Goal: Information Seeking & Learning: Learn about a topic

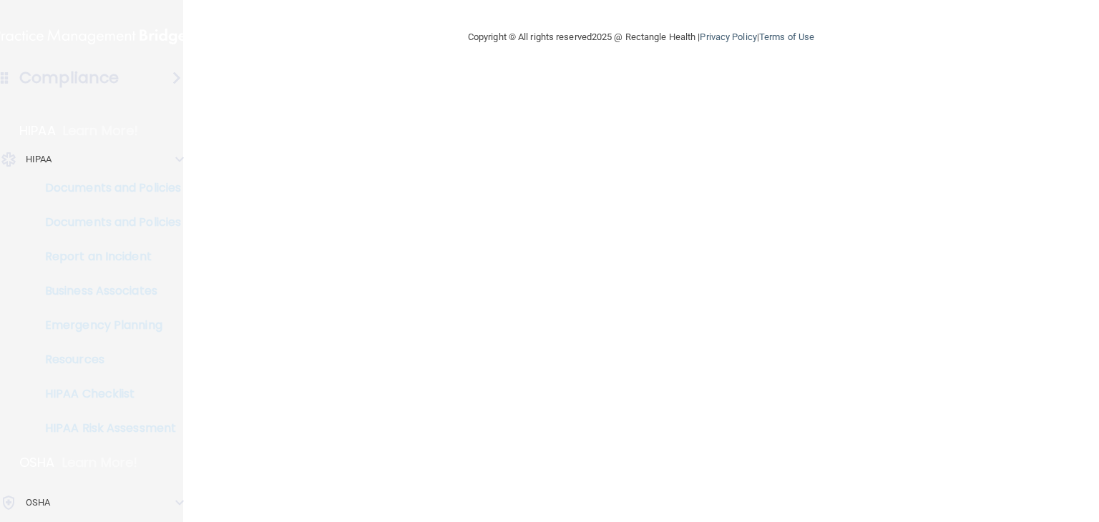
drag, startPoint x: 0, startPoint y: 0, endPoint x: 444, endPoint y: 486, distance: 657.9
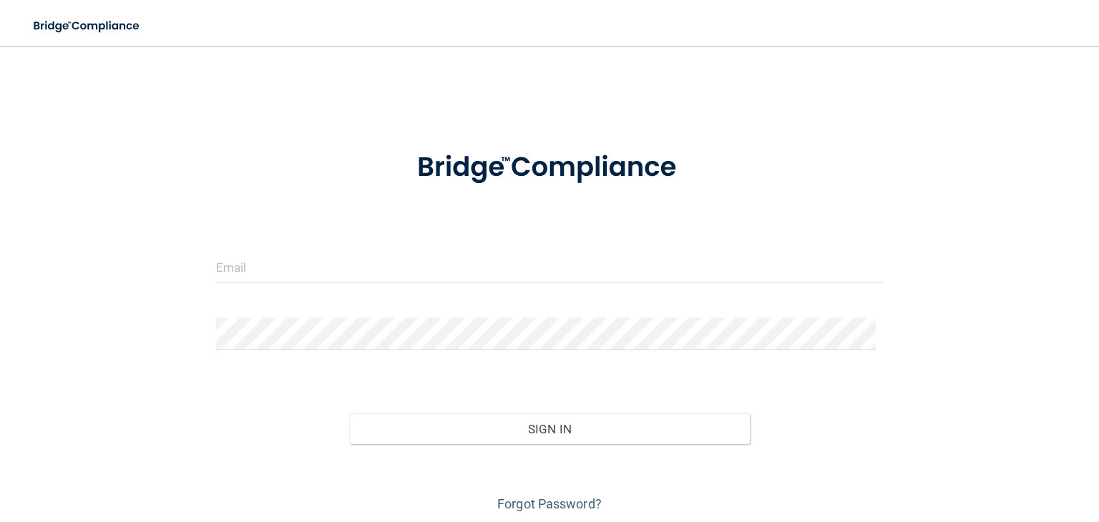
drag, startPoint x: 444, startPoint y: 486, endPoint x: 183, endPoint y: 228, distance: 366.8
click at [79, 198] on div "Invalid email/password. You don't have permission to access that page. Sign In …" at bounding box center [550, 288] width 1042 height 456
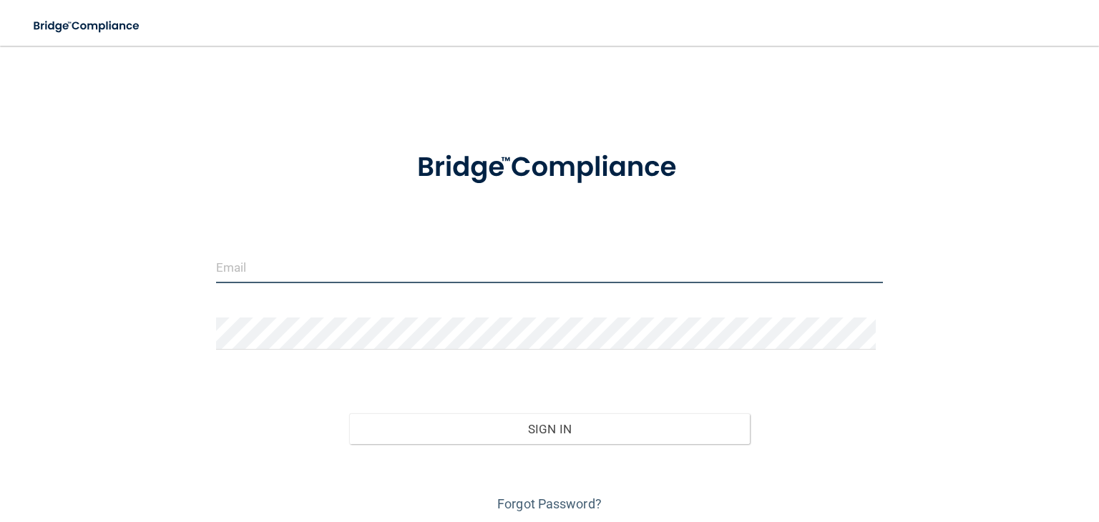
click at [240, 278] on input "email" at bounding box center [549, 267] width 667 height 32
type input "[EMAIL_ADDRESS][DOMAIN_NAME]"
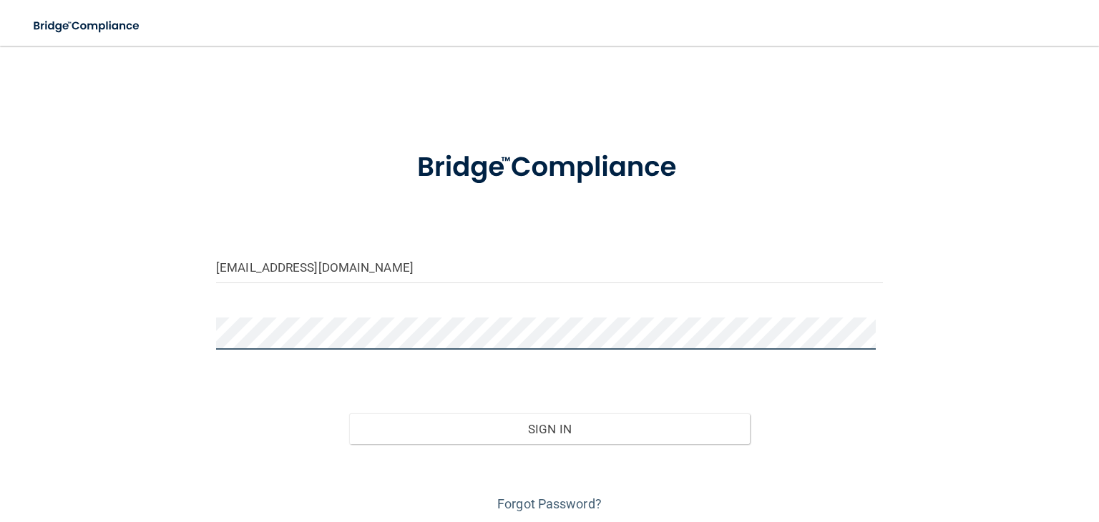
click at [349, 414] on button "Sign In" at bounding box center [549, 429] width 400 height 31
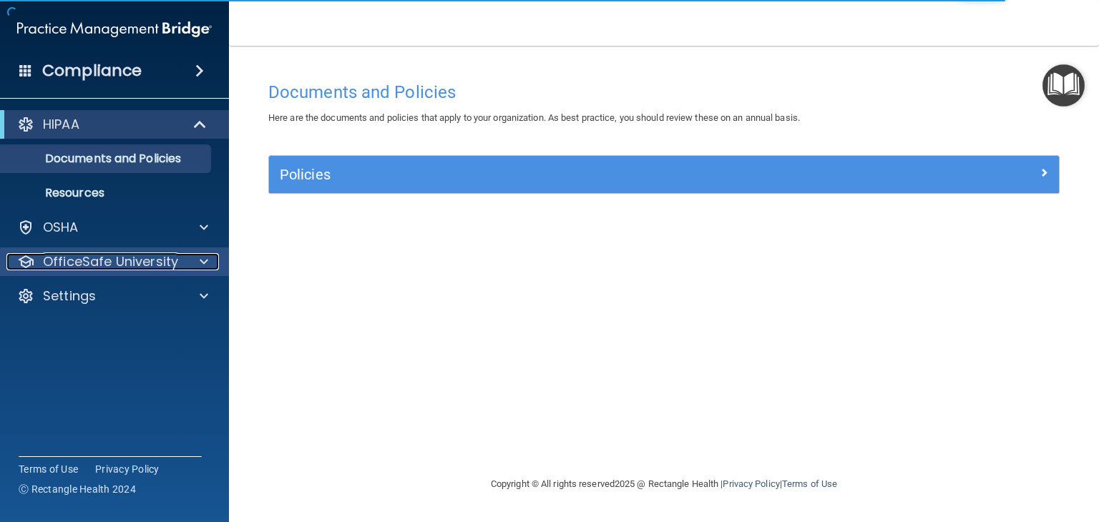
click at [209, 266] on div at bounding box center [202, 261] width 36 height 17
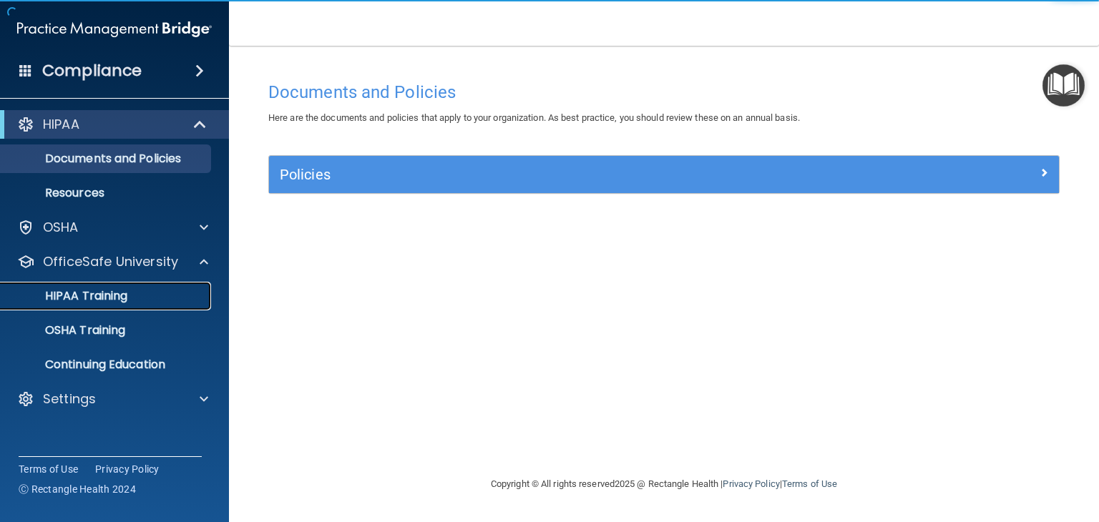
click at [129, 297] on div "HIPAA Training" at bounding box center [106, 296] width 195 height 14
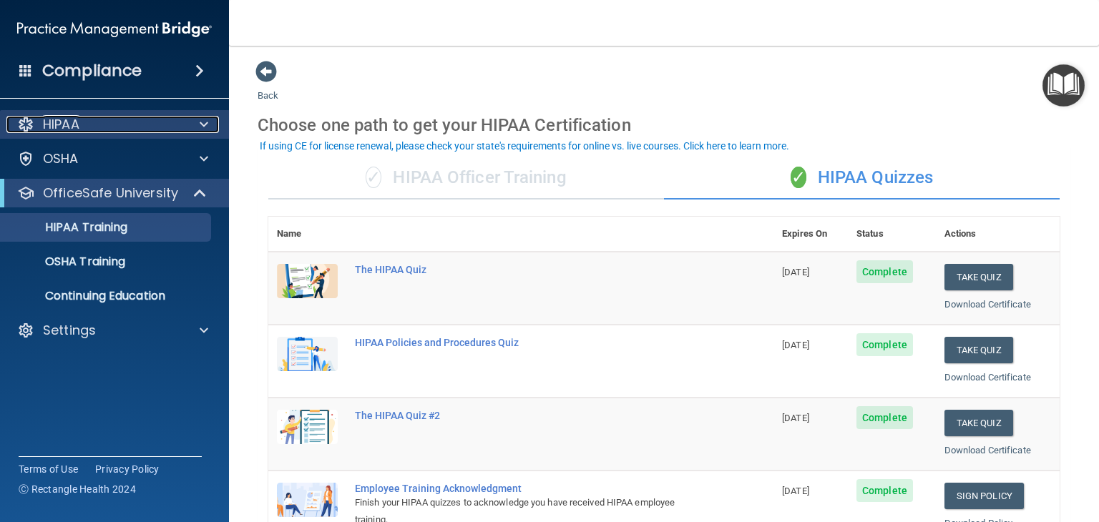
click at [197, 127] on div at bounding box center [202, 124] width 36 height 17
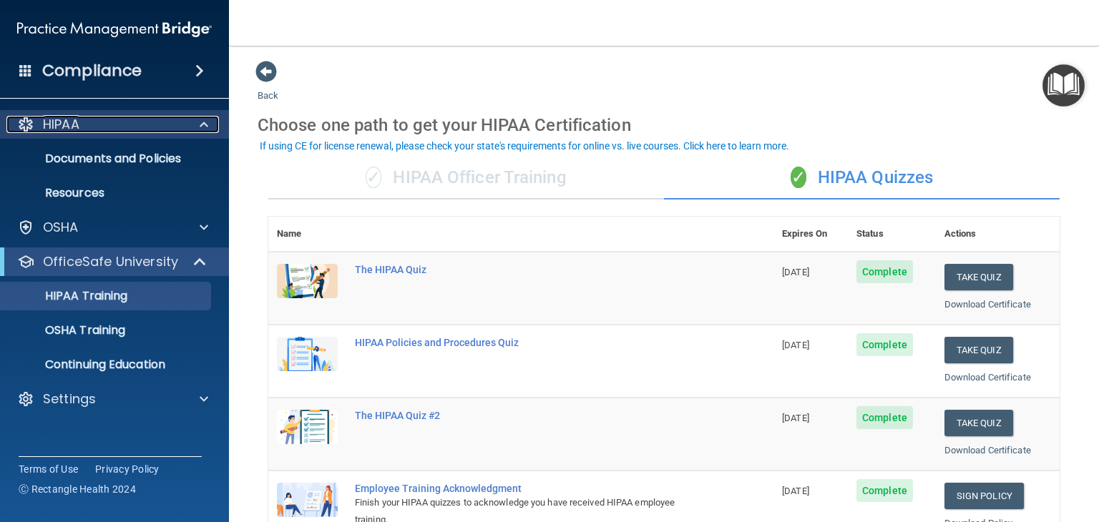
click at [213, 122] on div at bounding box center [202, 124] width 36 height 17
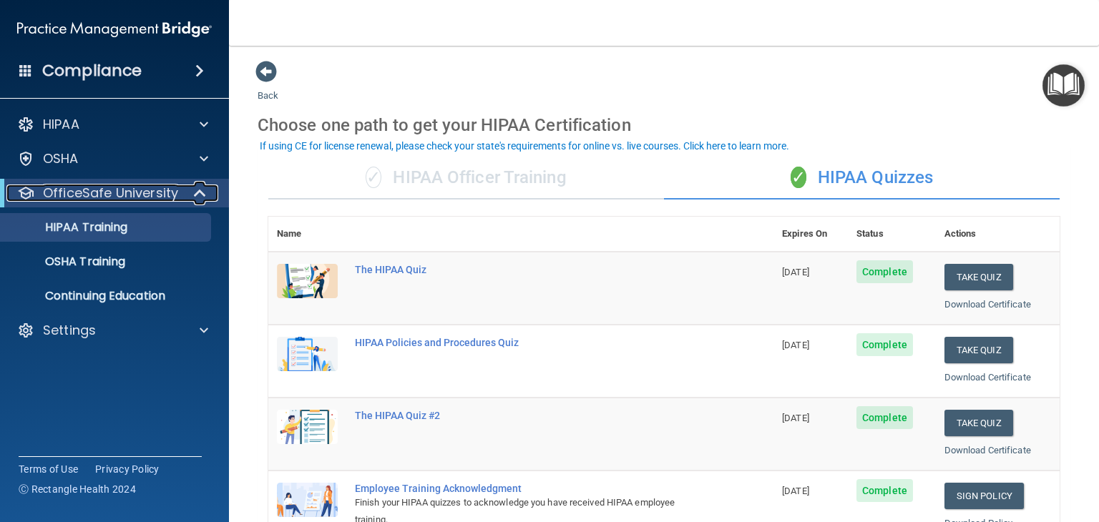
click at [170, 198] on p "OfficeSafe University" at bounding box center [110, 193] width 135 height 17
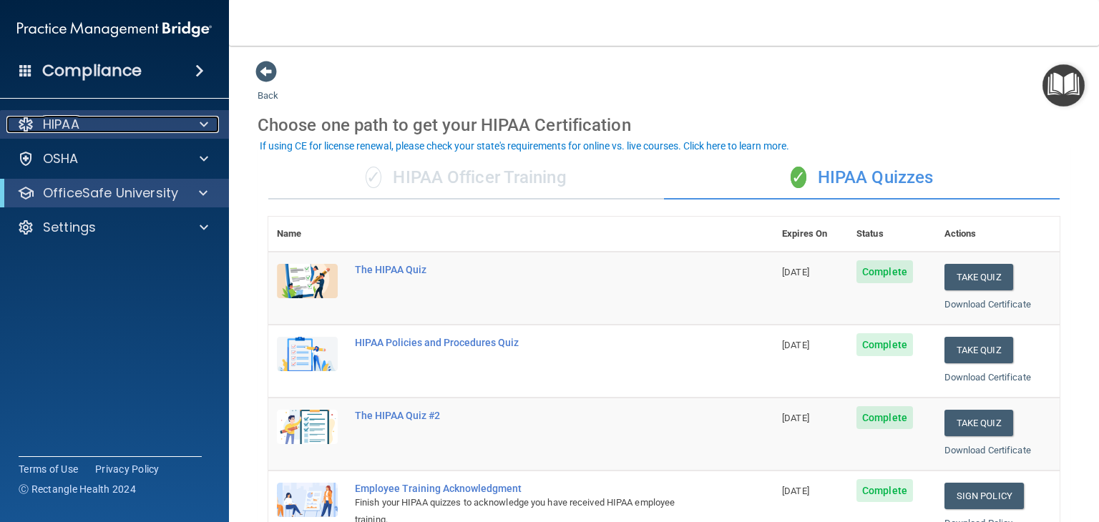
click at [197, 126] on div at bounding box center [202, 124] width 36 height 17
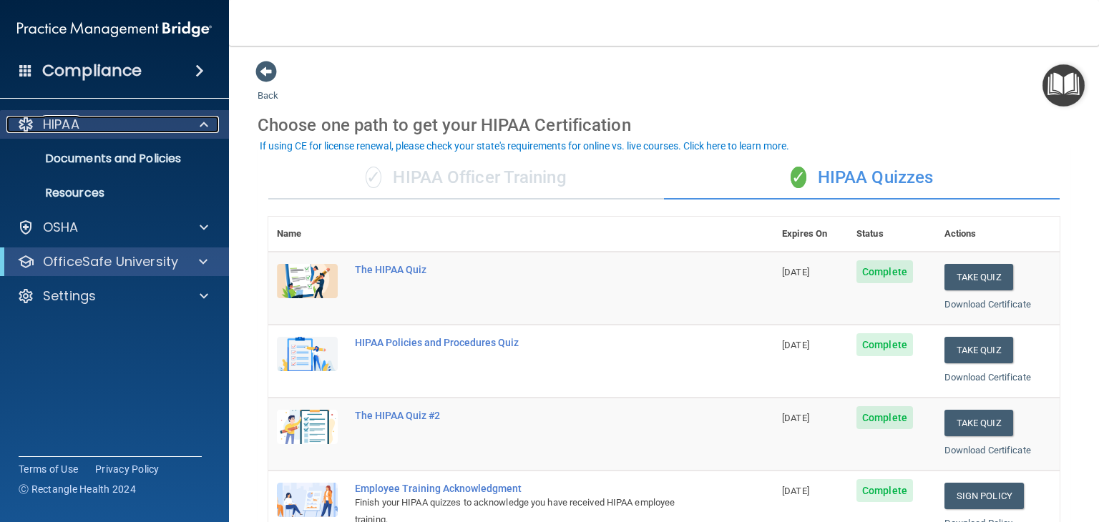
click at [197, 126] on div at bounding box center [202, 124] width 36 height 17
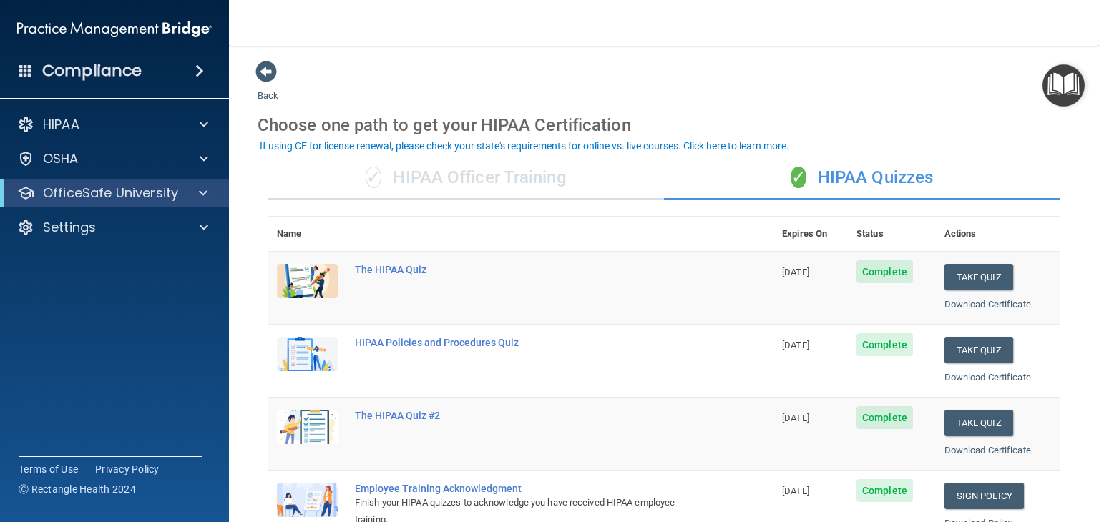
click at [526, 175] on div "✓ HIPAA Officer Training" at bounding box center [466, 178] width 396 height 43
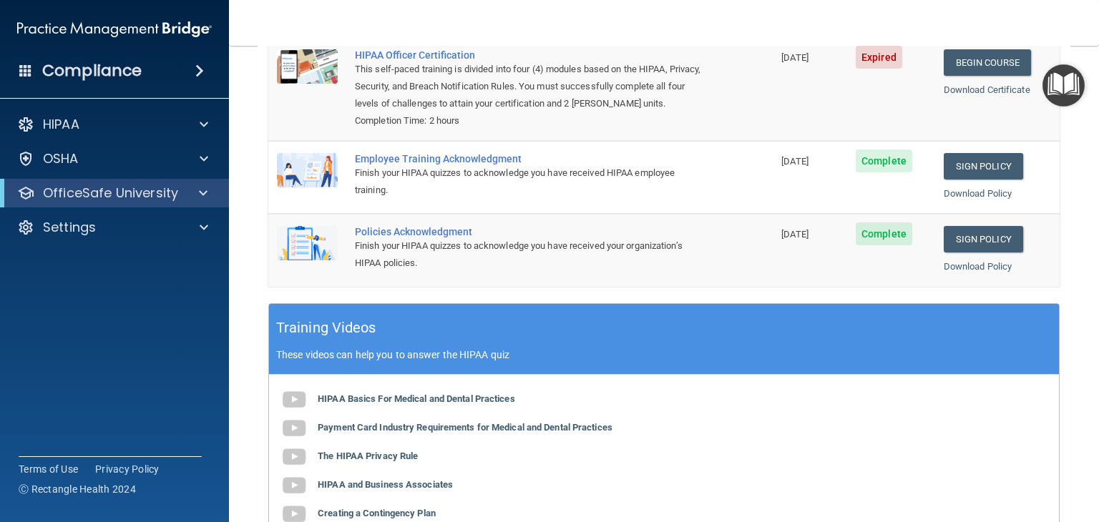
scroll to position [72, 0]
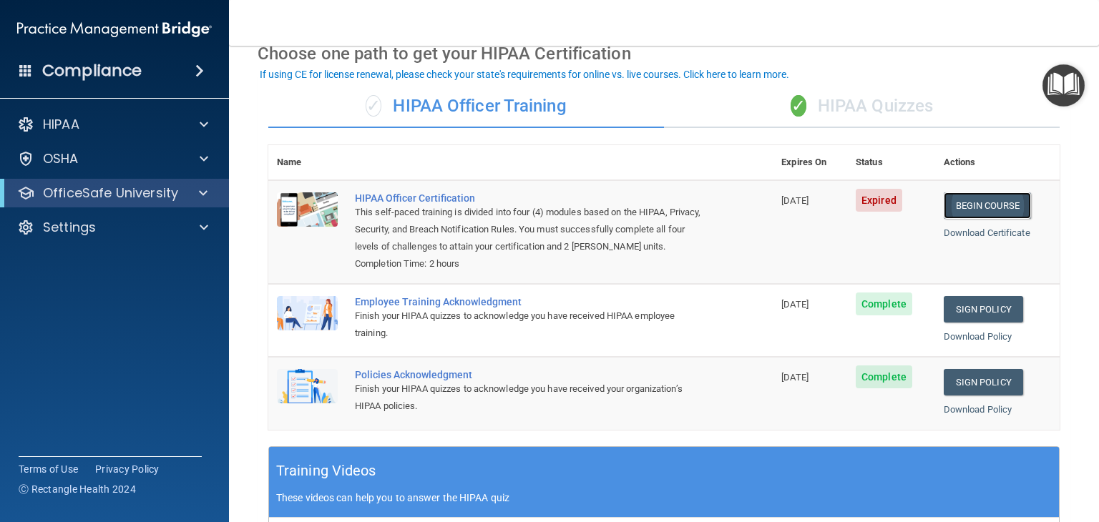
click at [999, 213] on link "Begin Course" at bounding box center [987, 205] width 87 height 26
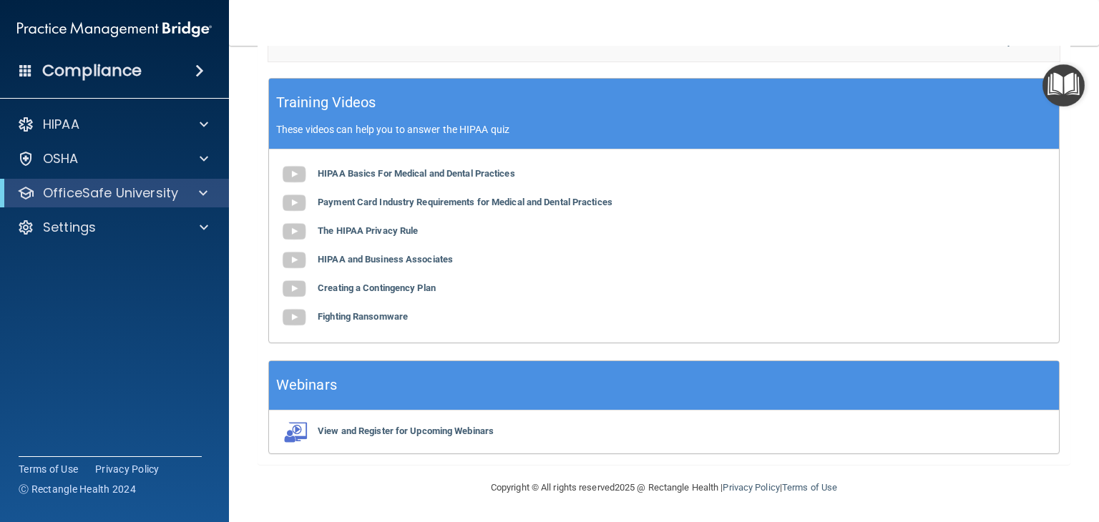
scroll to position [0, 0]
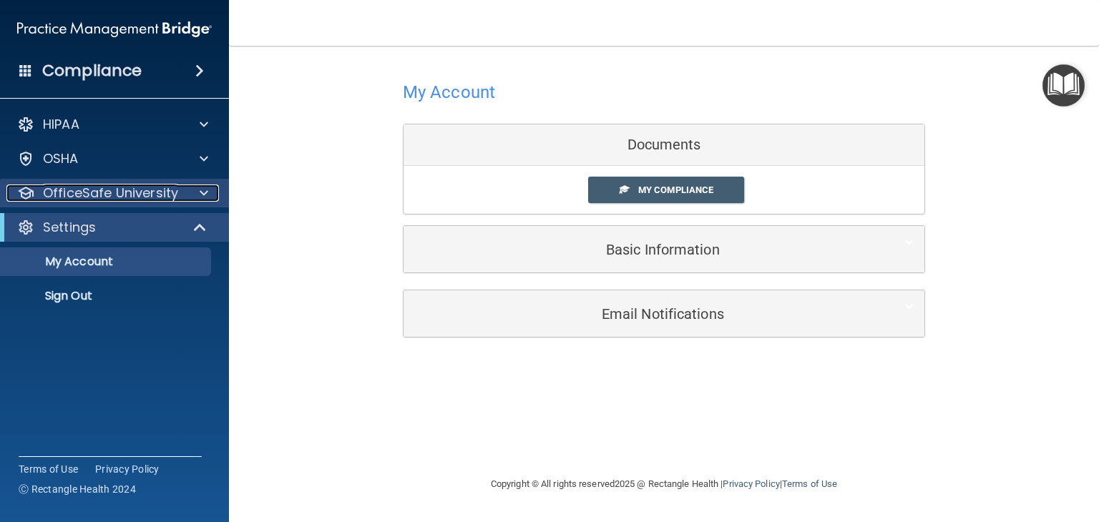
click at [212, 189] on div at bounding box center [202, 193] width 36 height 17
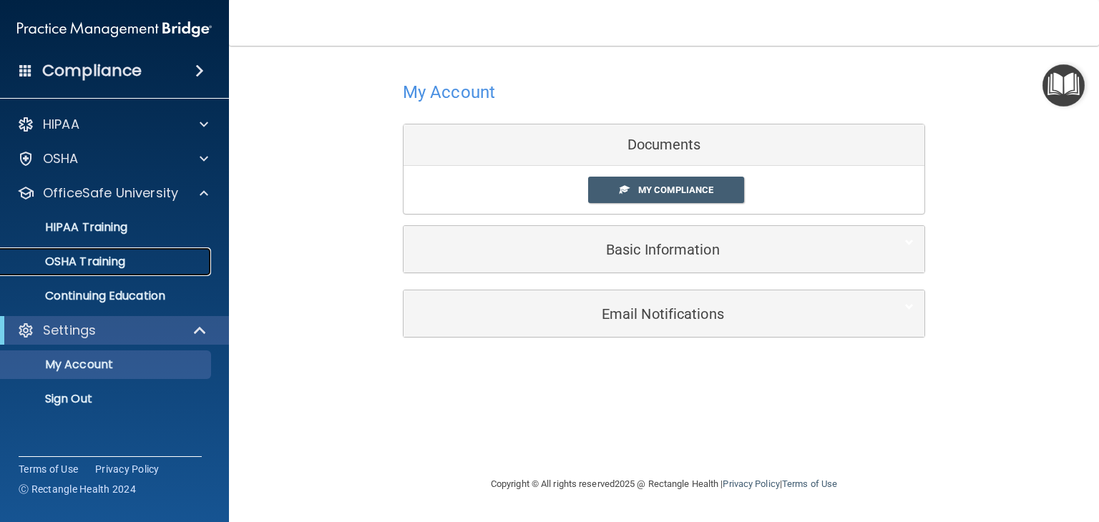
click at [97, 267] on p "OSHA Training" at bounding box center [67, 262] width 116 height 14
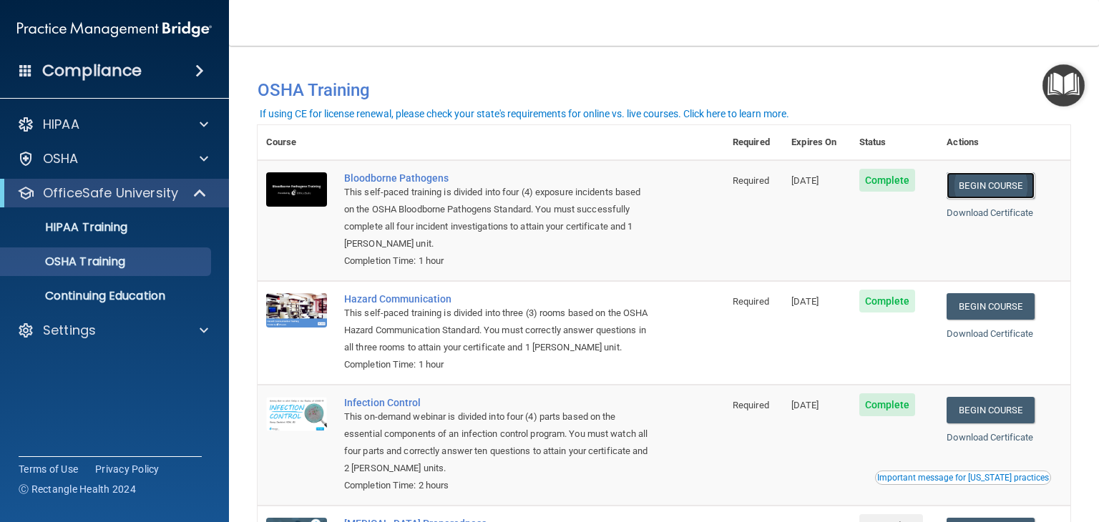
click at [1018, 180] on link "Begin Course" at bounding box center [990, 185] width 87 height 26
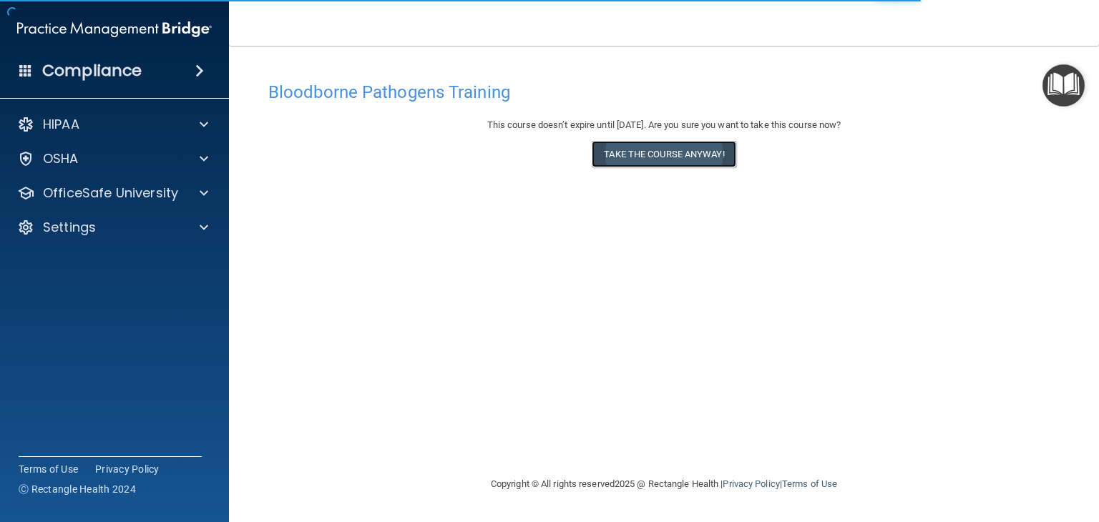
click at [650, 155] on button "Take the course anyway!" at bounding box center [664, 154] width 144 height 26
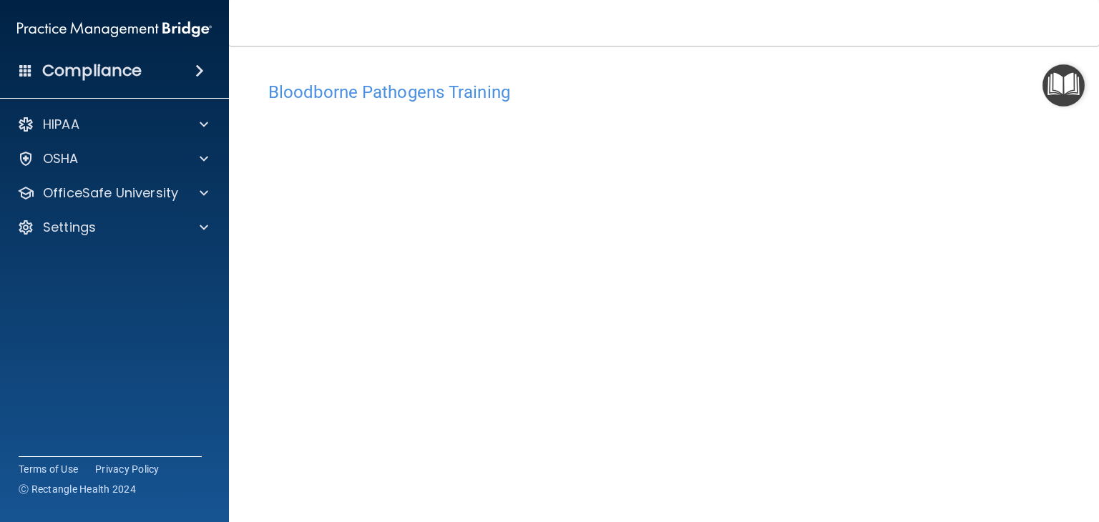
scroll to position [72, 0]
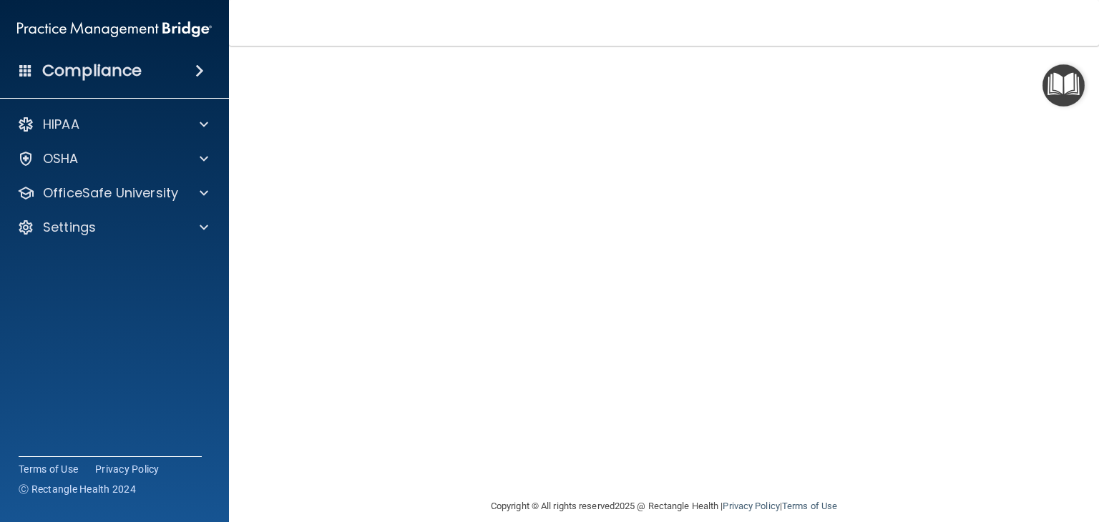
click at [1060, 190] on main "Bloodborne Pathogens Training This course doesn’t expire until 11/15/2025. Are …" at bounding box center [664, 284] width 870 height 477
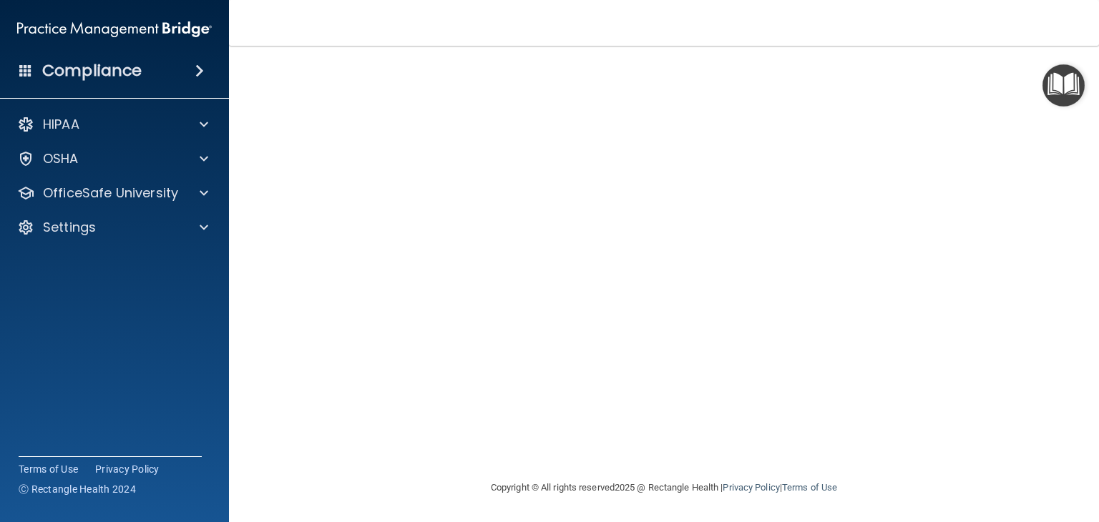
scroll to position [0, 0]
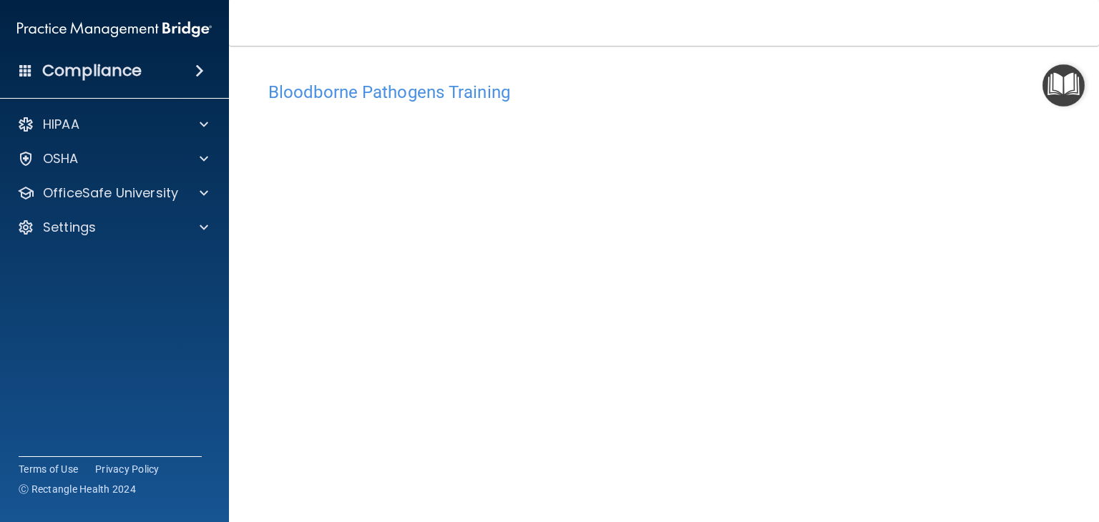
click at [1060, 190] on main "Bloodborne Pathogens Training This course doesn’t expire until 11/15/2025. Are …" at bounding box center [664, 284] width 870 height 477
